Goal: Find specific page/section: Find specific page/section

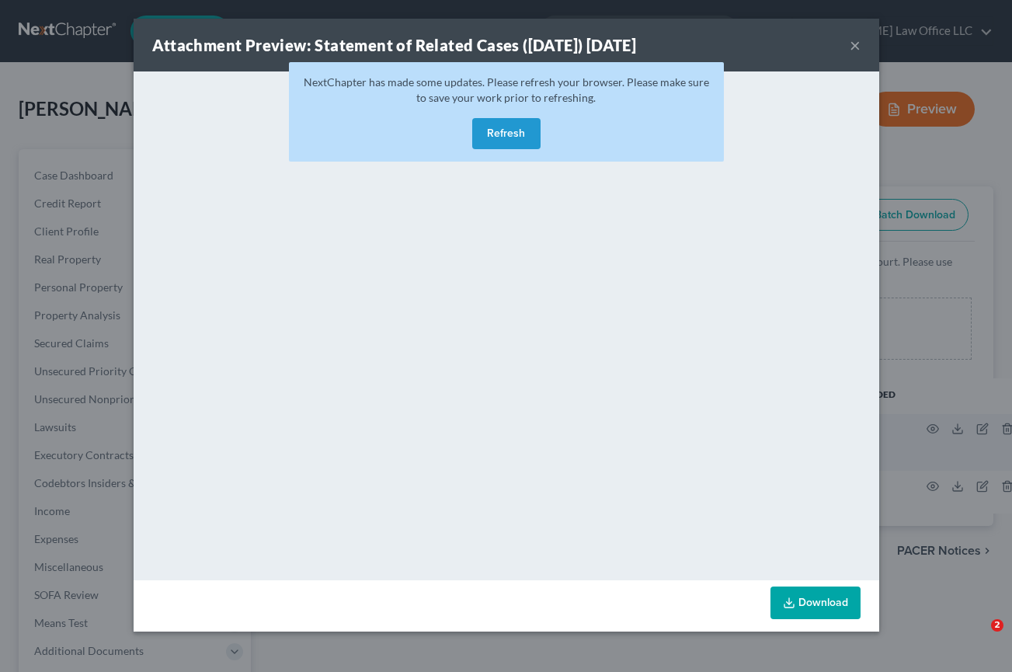
select select "7"
drag, startPoint x: 498, startPoint y: 137, endPoint x: 520, endPoint y: 126, distance: 24.3
click at [498, 137] on button "Refresh" at bounding box center [506, 133] width 68 height 31
